Goal: Task Accomplishment & Management: Manage account settings

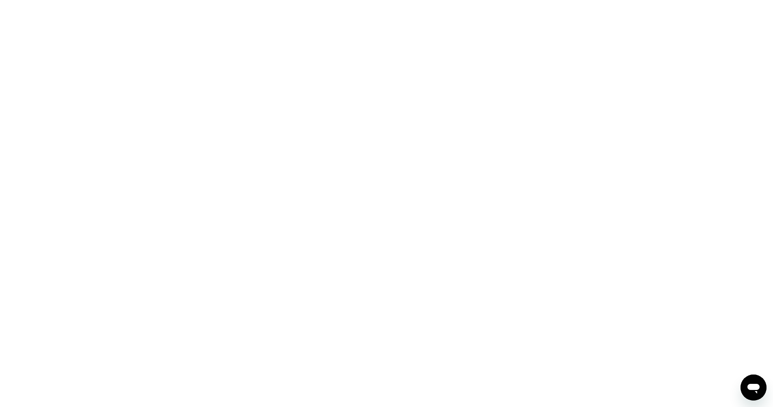
click at [756, 393] on icon "Open messaging window" at bounding box center [753, 389] width 12 height 10
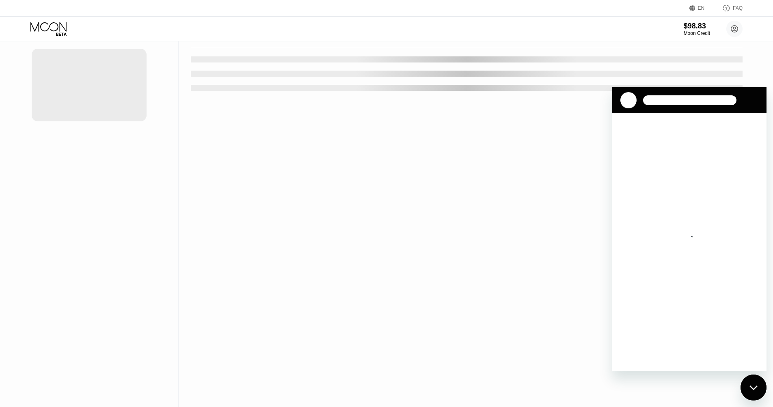
click at [756, 390] on icon "Close messaging window" at bounding box center [753, 387] width 9 height 5
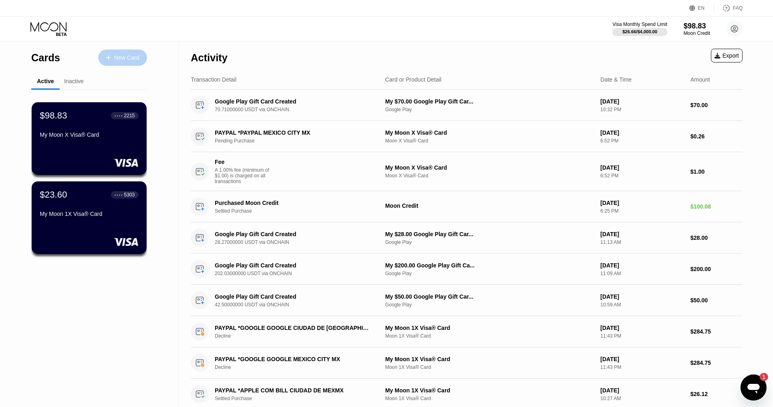
click at [122, 61] on div "New Card" at bounding box center [122, 58] width 49 height 16
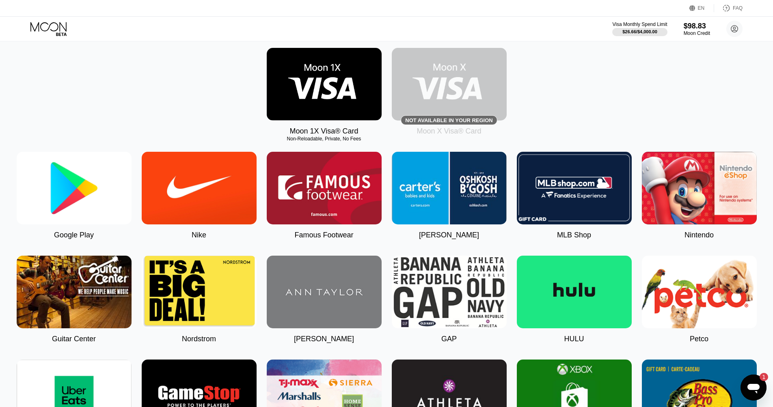
scroll to position [123, 0]
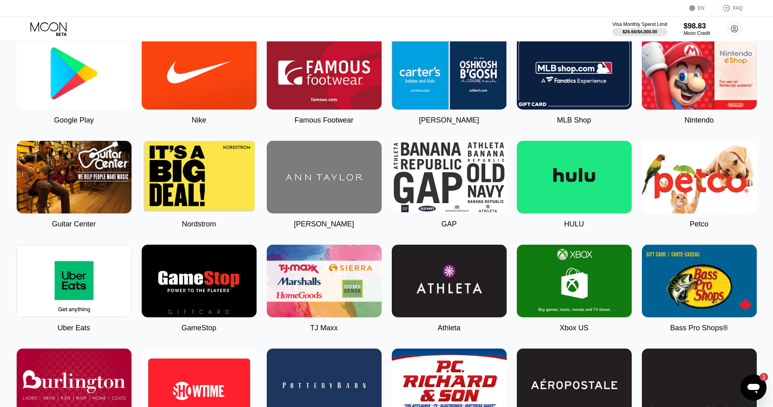
type textarea "x"
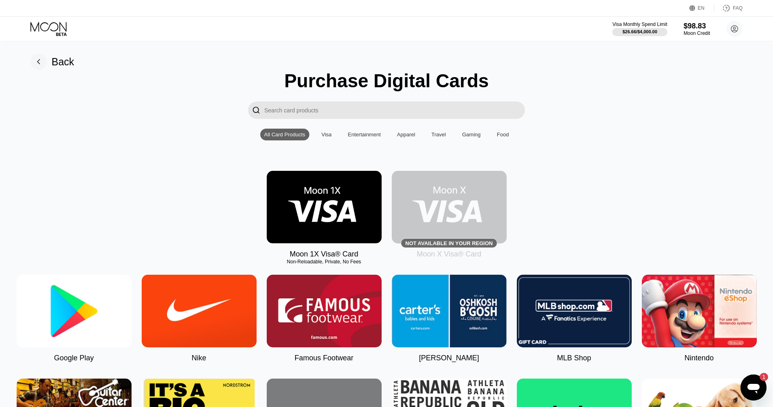
scroll to position [0, 0]
click at [326, 136] on div "Visa" at bounding box center [327, 135] width 10 height 6
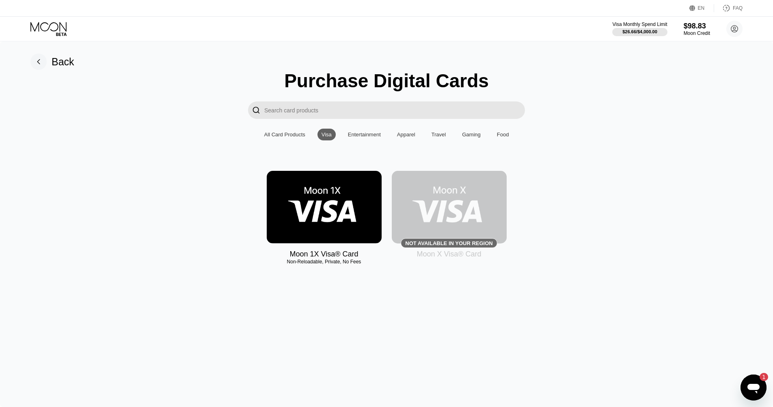
click at [380, 134] on div "Entertainment" at bounding box center [364, 135] width 33 height 6
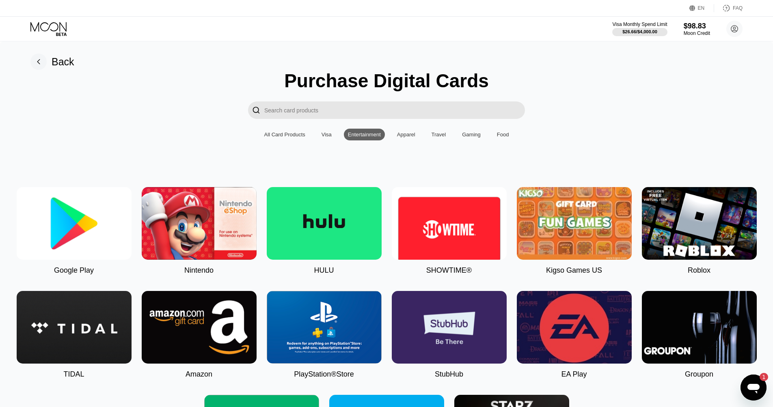
click at [400, 137] on div "Apparel" at bounding box center [406, 135] width 18 height 6
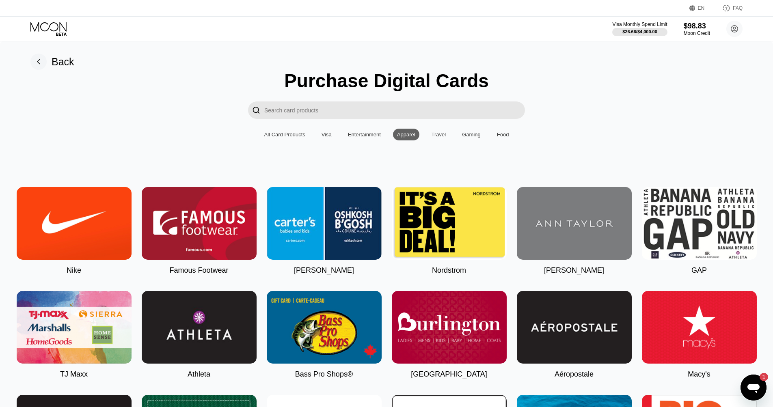
click at [446, 134] on div "Travel" at bounding box center [439, 135] width 15 height 6
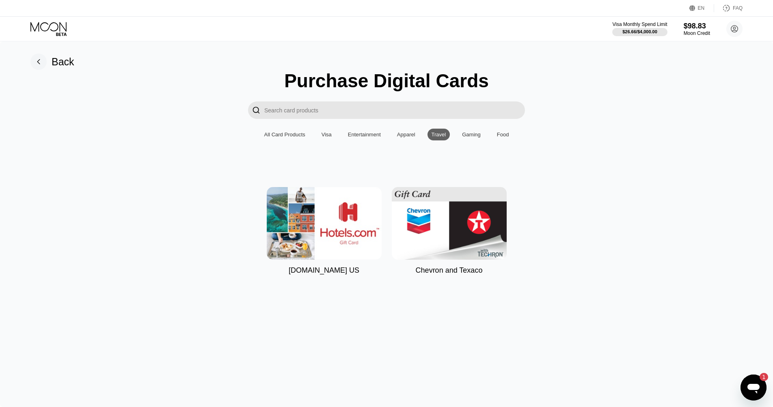
click at [474, 132] on div "Gaming" at bounding box center [471, 135] width 19 height 6
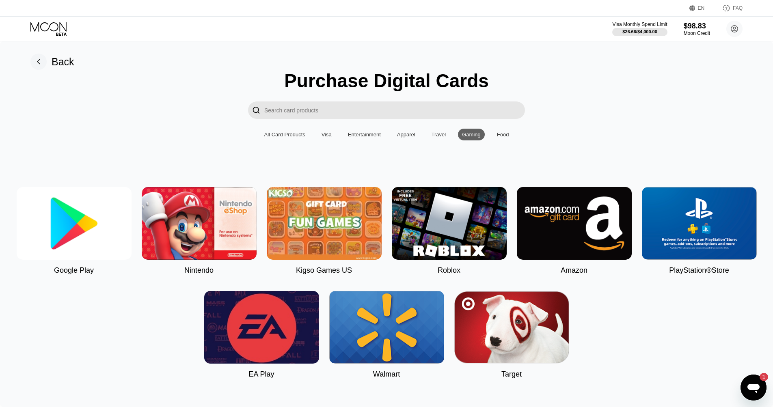
click at [509, 136] on div "Food" at bounding box center [503, 135] width 12 height 6
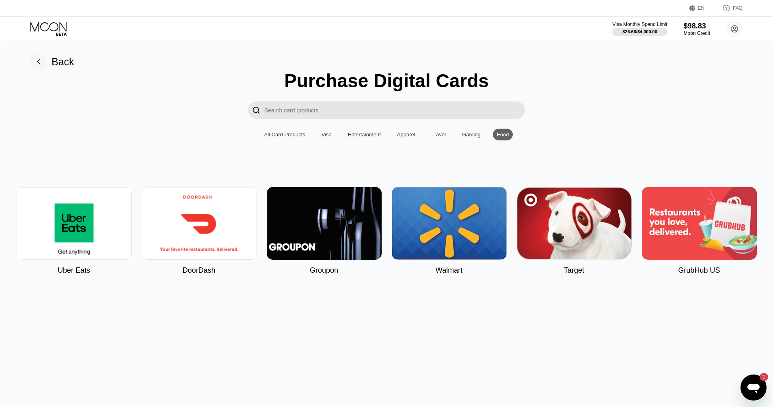
click at [293, 134] on div "All Card Products" at bounding box center [284, 135] width 41 height 6
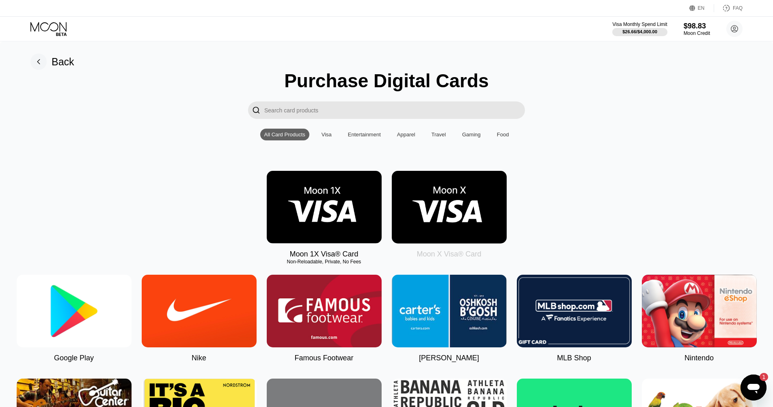
click at [61, 60] on div "Back" at bounding box center [63, 62] width 23 height 12
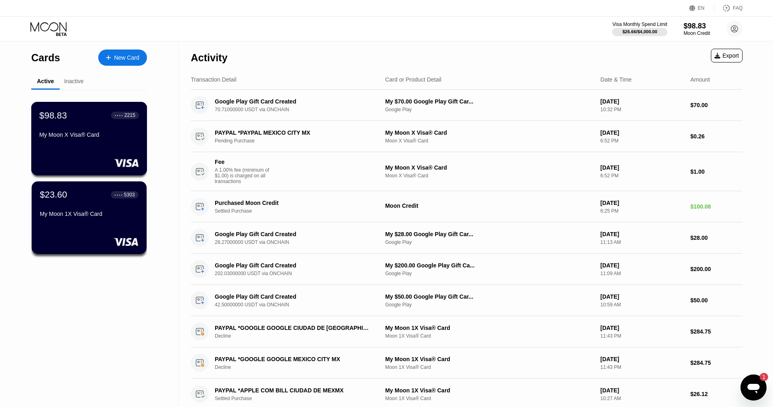
click at [89, 147] on div "$98.83 ● ● ● ● 2215 My Moon X Visa® Card" at bounding box center [89, 138] width 116 height 73
